Goal: Task Accomplishment & Management: Use online tool/utility

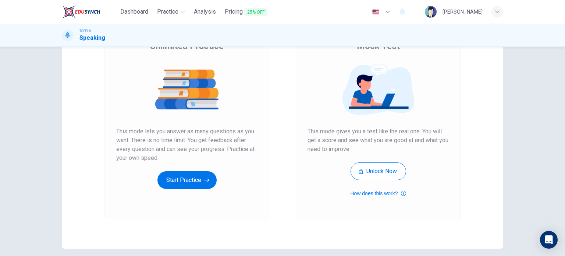
scroll to position [26, 0]
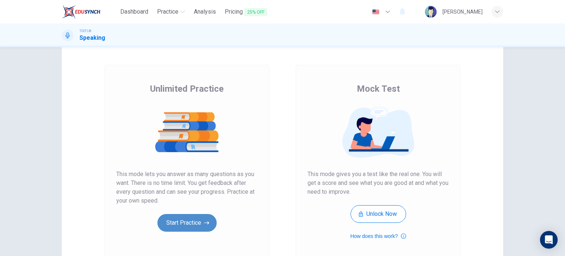
click at [194, 225] on button "Start Practice" at bounding box center [186, 223] width 59 height 18
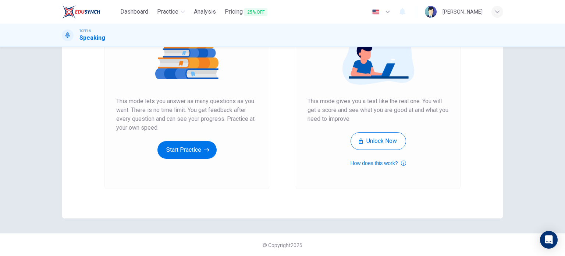
scroll to position [100, 0]
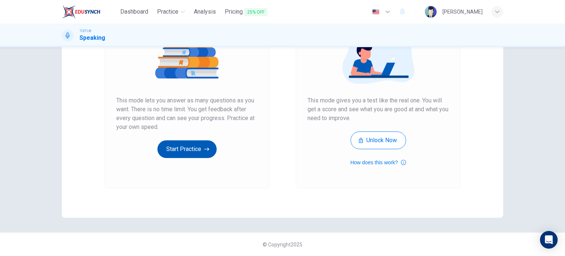
click at [187, 148] on button "Start Practice" at bounding box center [186, 149] width 59 height 18
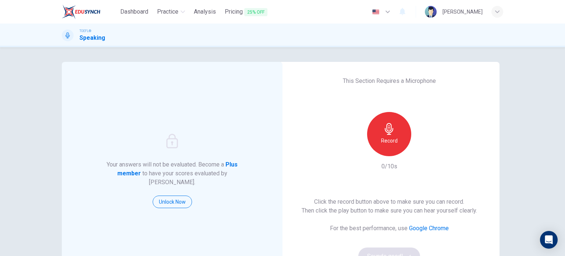
scroll to position [37, 0]
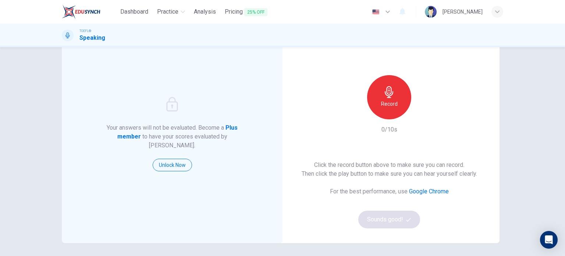
drag, startPoint x: 387, startPoint y: 103, endPoint x: 390, endPoint y: 117, distance: 14.3
click at [387, 103] on h6 "Record" at bounding box center [389, 103] width 17 height 9
click at [390, 116] on div "Stop" at bounding box center [389, 97] width 44 height 44
click at [423, 114] on icon "button" at bounding box center [422, 113] width 7 height 7
click at [397, 214] on button "Sounds good!" at bounding box center [389, 219] width 62 height 18
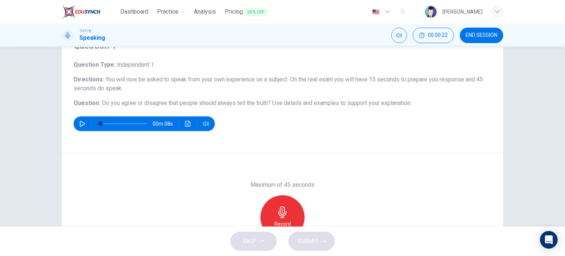
scroll to position [32, 0]
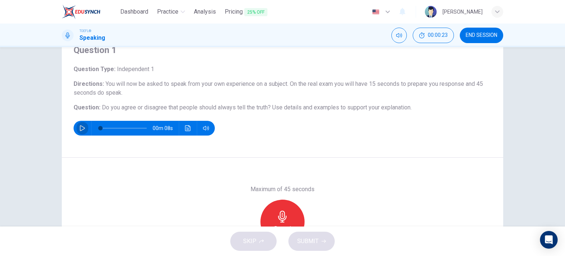
click at [80, 126] on icon "button" at bounding box center [82, 128] width 5 height 6
type input "11"
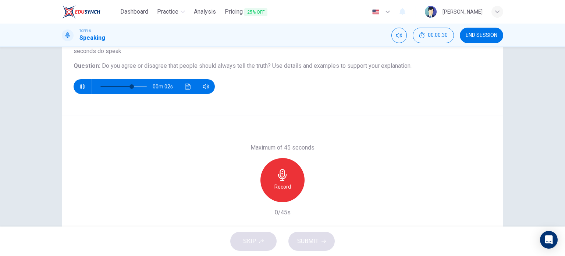
scroll to position [106, 0]
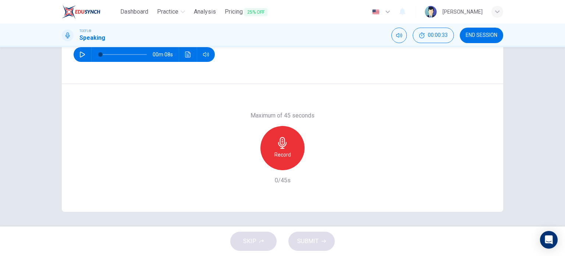
type input "0"
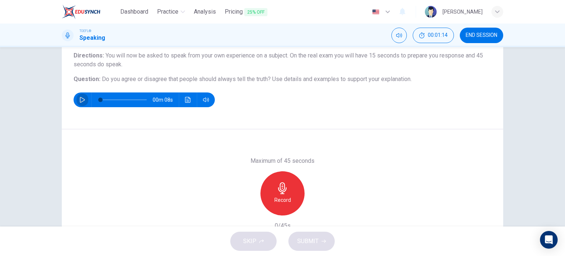
scroll to position [69, 0]
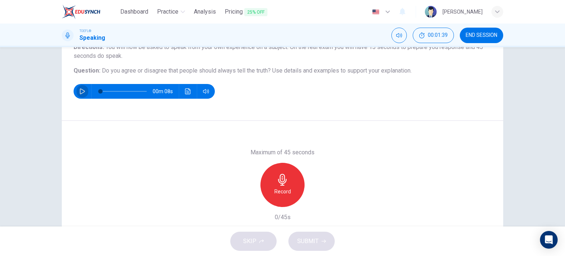
click at [274, 182] on div "Record" at bounding box center [282, 185] width 44 height 44
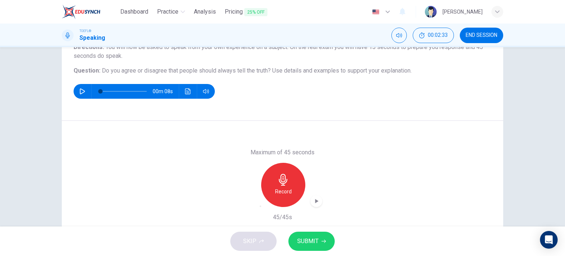
click at [305, 248] on button "SUBMIT" at bounding box center [311, 240] width 46 height 19
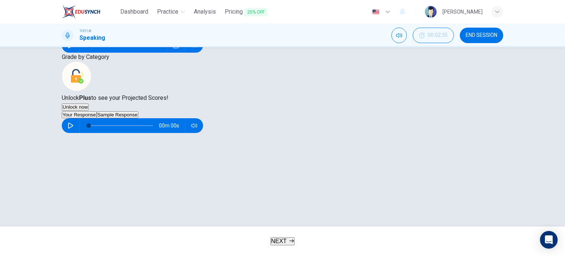
scroll to position [106, 0]
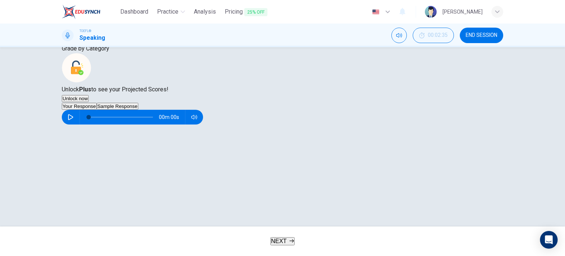
click at [138, 110] on button "Sample Response" at bounding box center [118, 106] width 42 height 7
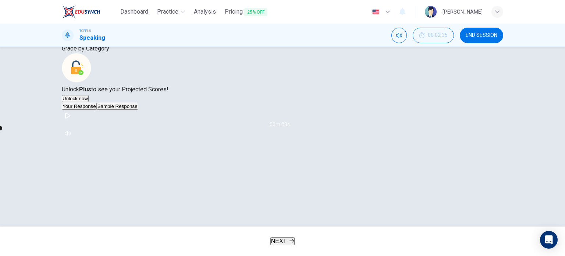
scroll to position [128, 0]
click at [74, 121] on button "button" at bounding box center [68, 116] width 12 height 12
click at [70, 118] on icon "button" at bounding box center [67, 116] width 5 height 6
type input "4"
click at [71, 118] on icon "button" at bounding box center [68, 116] width 6 height 6
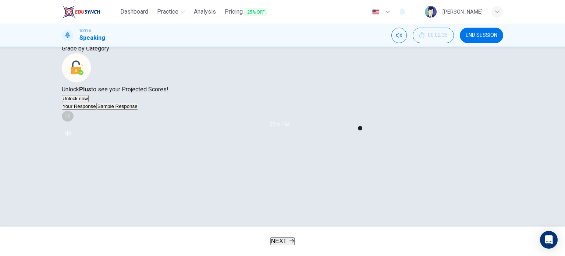
type input "64"
click at [96, 110] on button "Your Response" at bounding box center [79, 106] width 35 height 7
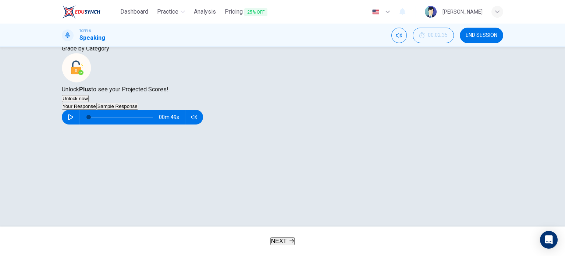
click at [74, 120] on icon "button" at bounding box center [71, 117] width 6 height 6
type input "65"
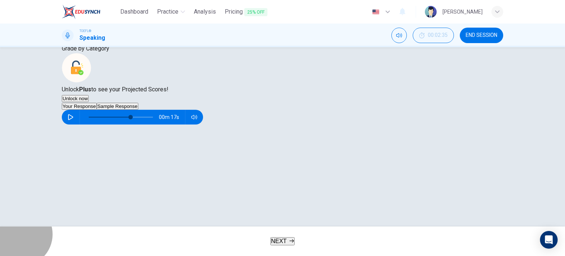
click at [278, 239] on span "NEXT" at bounding box center [279, 241] width 16 height 6
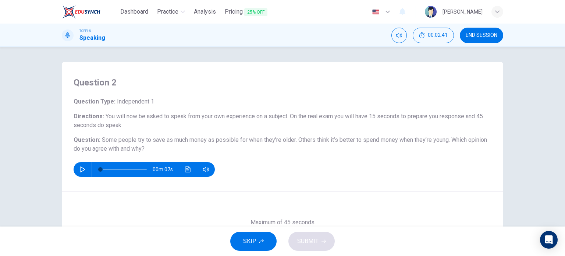
click at [84, 167] on button "button" at bounding box center [83, 169] width 12 height 15
click at [81, 169] on icon "button" at bounding box center [82, 169] width 6 height 6
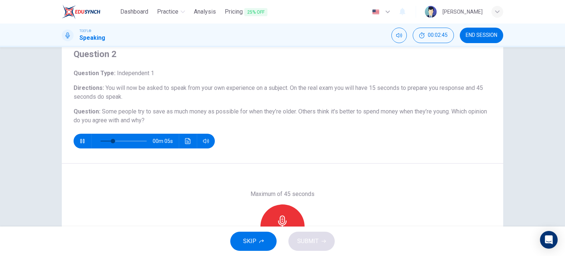
scroll to position [37, 0]
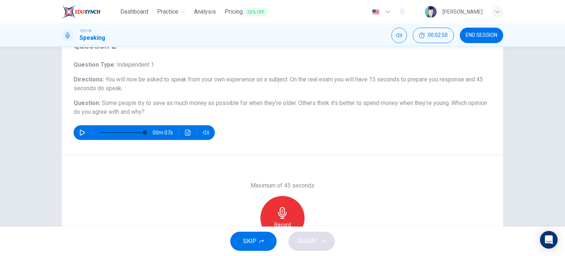
type input "0"
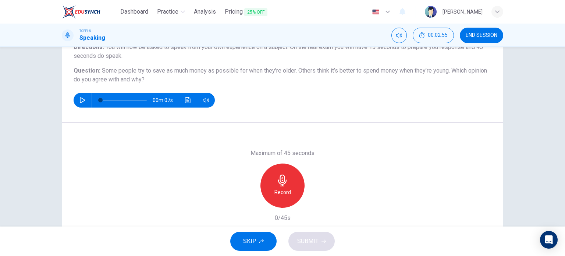
scroll to position [74, 0]
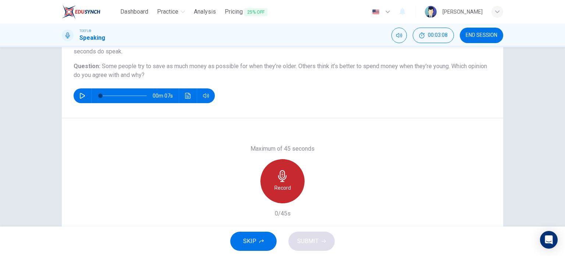
click at [279, 172] on icon "button" at bounding box center [283, 176] width 12 height 12
click at [278, 172] on icon "button" at bounding box center [283, 176] width 12 height 12
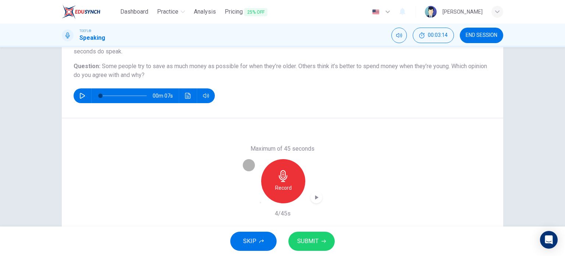
click at [260, 202] on icon "button" at bounding box center [260, 202] width 0 height 0
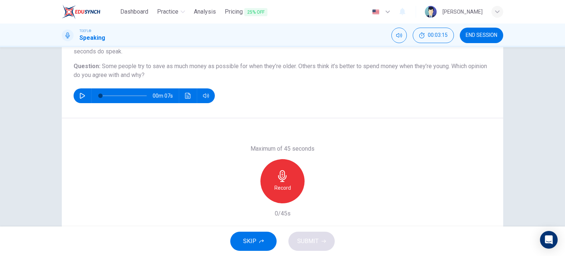
click at [288, 187] on div "Record" at bounding box center [282, 181] width 44 height 44
click at [274, 186] on div "Stop" at bounding box center [282, 181] width 44 height 44
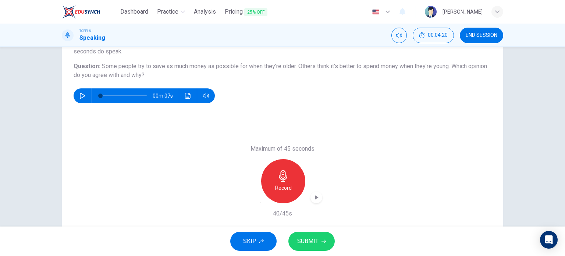
click at [262, 204] on icon "button" at bounding box center [265, 207] width 6 height 6
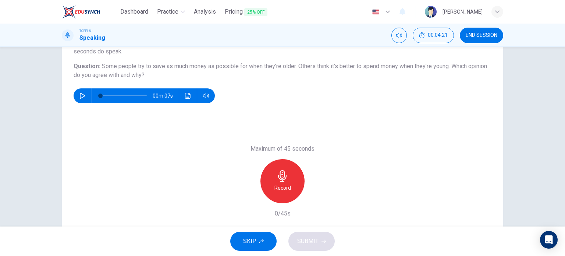
click at [288, 188] on h6 "Record" at bounding box center [282, 187] width 17 height 9
click at [288, 188] on div "Stop" at bounding box center [282, 181] width 44 height 44
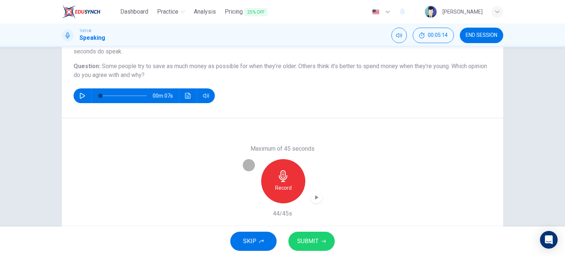
click at [260, 202] on icon "button" at bounding box center [260, 202] width 0 height 0
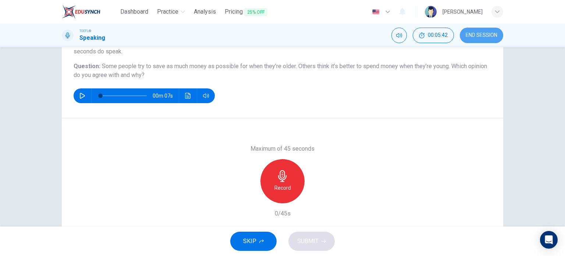
click at [472, 32] on span "END SESSION" at bounding box center [482, 35] width 32 height 6
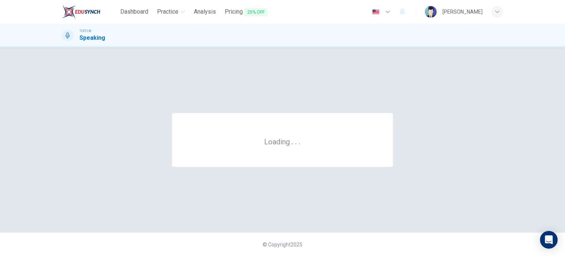
scroll to position [0, 0]
